Goal: Learn about a topic: Learn about a topic

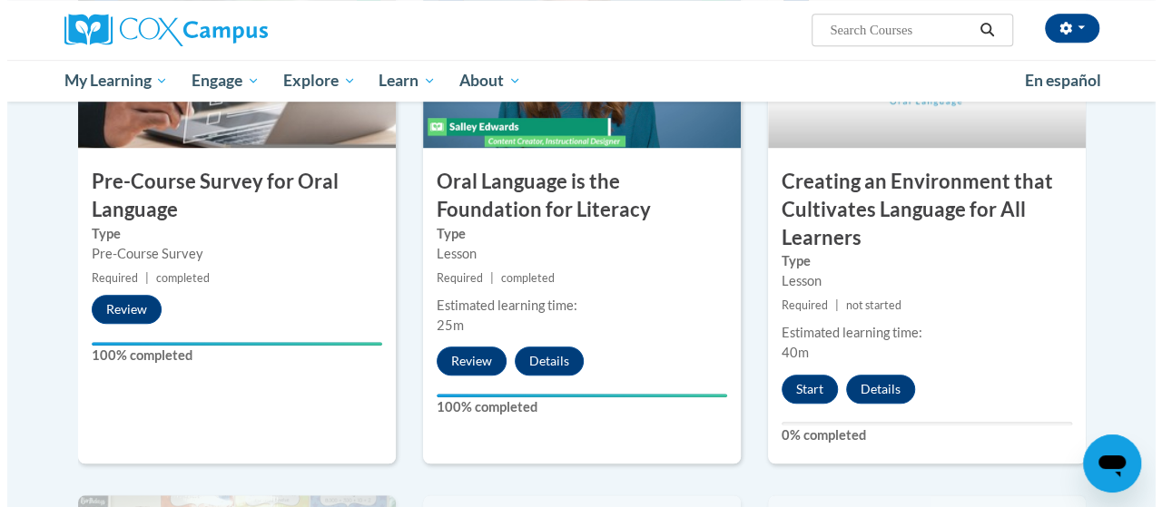
scroll to position [571, 0]
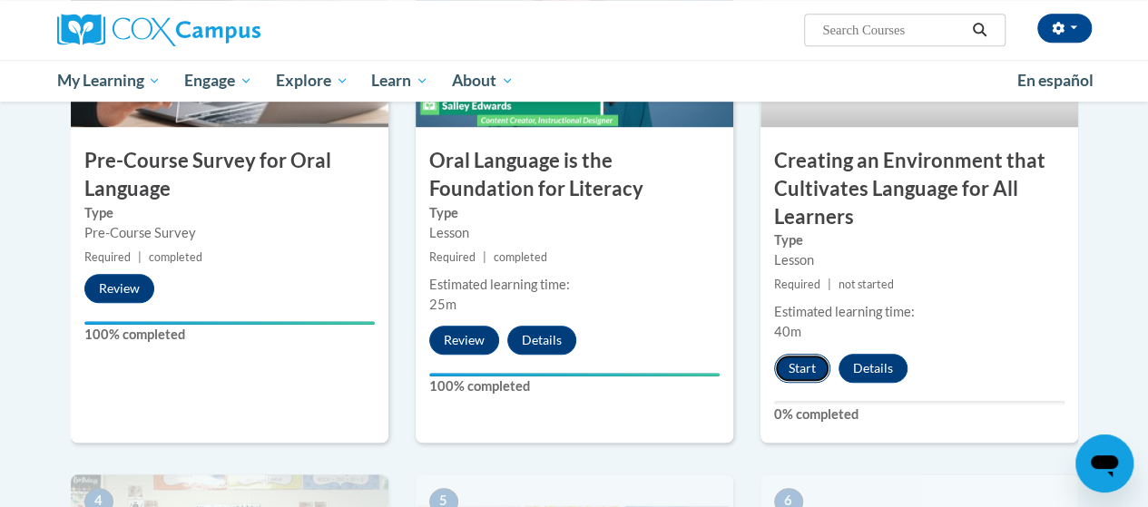
click at [810, 371] on button "Start" at bounding box center [802, 368] width 56 height 29
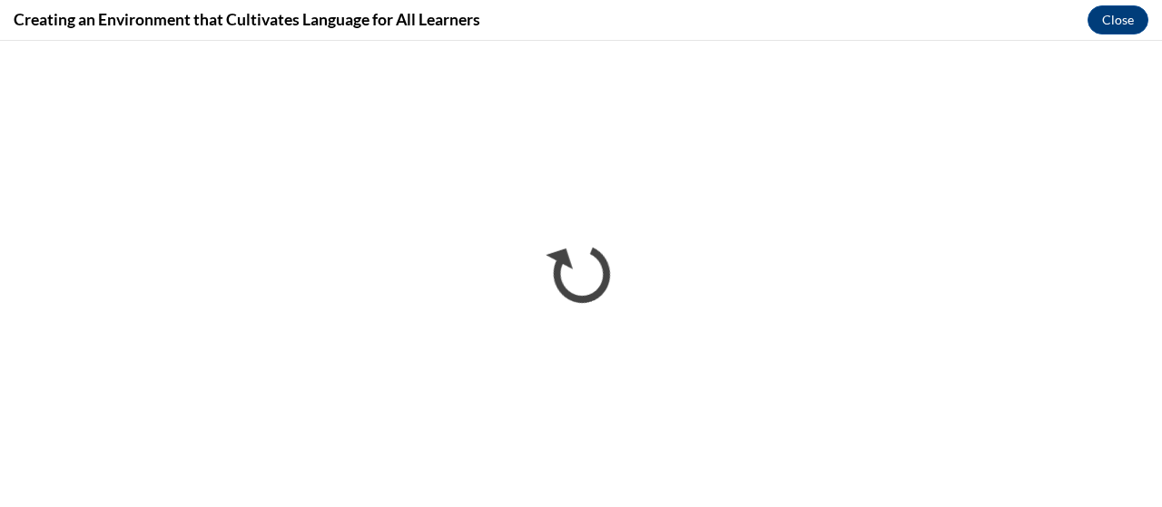
scroll to position [0, 0]
